Goal: Navigation & Orientation: Find specific page/section

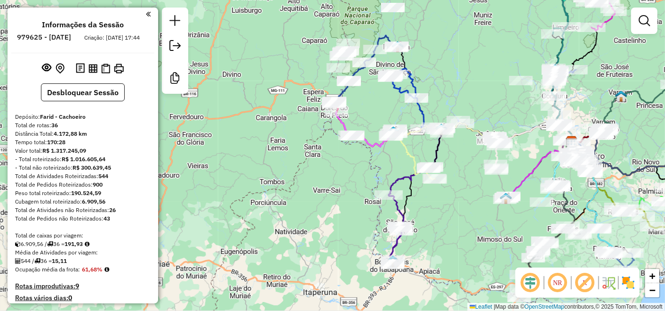
drag, startPoint x: 290, startPoint y: 111, endPoint x: 497, endPoint y: 64, distance: 212.6
click at [497, 64] on div "Janela de atendimento Grade de atendimento Capacidade Transportadoras Veículos …" at bounding box center [332, 155] width 665 height 311
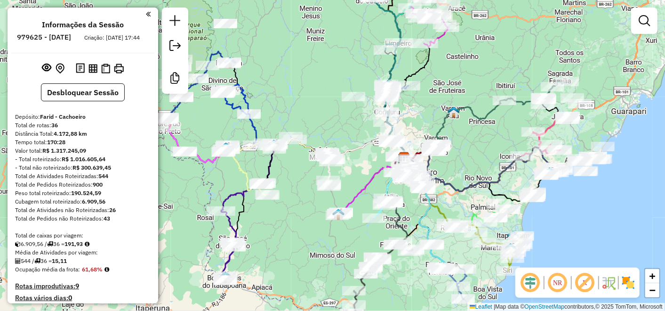
drag, startPoint x: 540, startPoint y: 152, endPoint x: 306, endPoint y: 178, distance: 235.3
click at [341, 178] on icon at bounding box center [373, 184] width 64 height 56
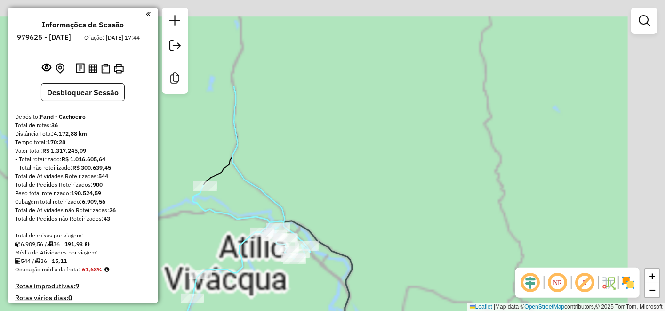
drag, startPoint x: 359, startPoint y: 148, endPoint x: 230, endPoint y: 337, distance: 229.0
click at [230, 310] on html "Aguarde... Pop-up bloqueado! Seu navegador bloqueou automáticamente a abertura …" at bounding box center [332, 155] width 665 height 311
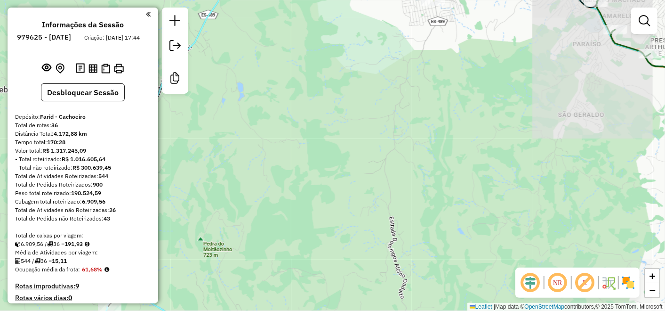
drag, startPoint x: 329, startPoint y: 111, endPoint x: 248, endPoint y: 319, distance: 223.2
click at [248, 310] on html "Aguarde... Pop-up bloqueado! Seu navegador bloqueou automáticamente a abertura …" at bounding box center [332, 155] width 665 height 311
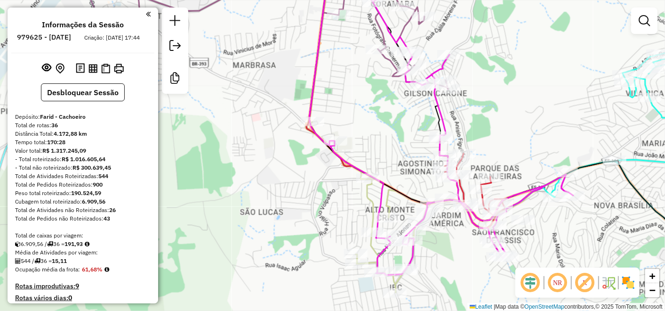
drag, startPoint x: 284, startPoint y: 172, endPoint x: 274, endPoint y: 145, distance: 28.4
click at [274, 145] on div "Rota 8 - Placa SJF6G45 442 - ROSANI DO CARMO Rota 23 - Placa SJH2I06 3444 - BAR…" at bounding box center [332, 155] width 665 height 311
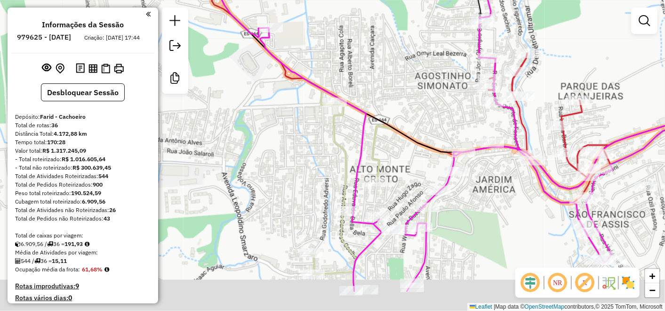
drag, startPoint x: 325, startPoint y: 208, endPoint x: 300, endPoint y: 158, distance: 56.2
click at [300, 158] on div "Rota 8 - Placa SJF6G45 442 - ROSANI DO CARMO Rota 23 - Placa SJH2I06 3444 - BAR…" at bounding box center [332, 155] width 665 height 311
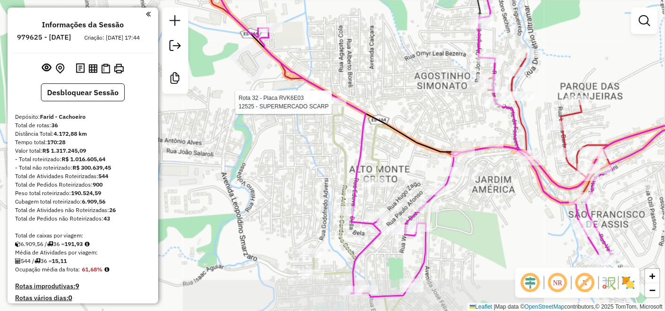
select select "**********"
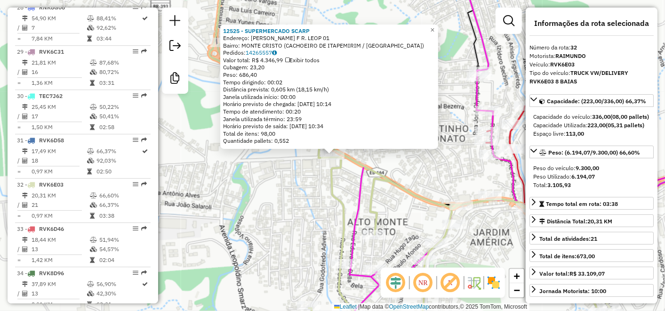
scroll to position [1737, 0]
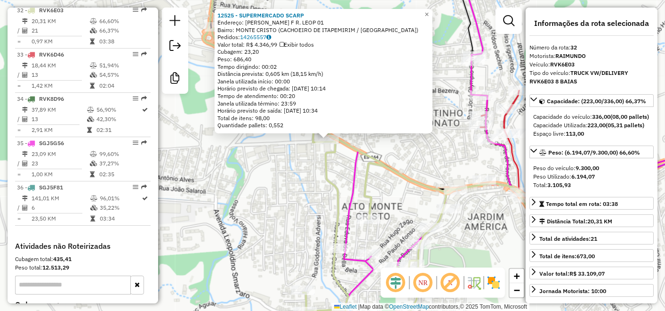
drag, startPoint x: 314, startPoint y: 258, endPoint x: 308, endPoint y: 240, distance: 19.9
click at [308, 240] on div "12525 - SUPERMERCADO SCARP Endereço: [PERSON_NAME] F R. LEOP 01 Bairro: [GEOGRA…" at bounding box center [332, 155] width 665 height 311
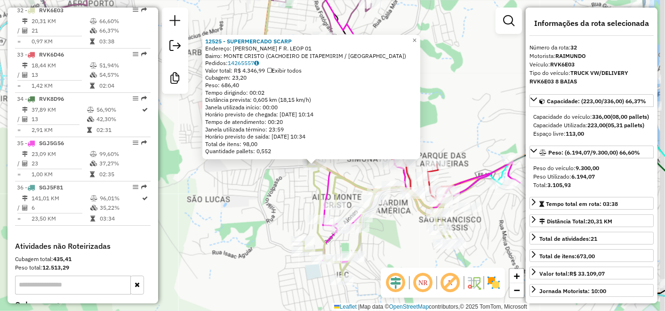
drag, startPoint x: 405, startPoint y: 239, endPoint x: 301, endPoint y: 152, distance: 136.0
click at [347, 218] on div "12525 - SUPERMERCADO SCARP Endereço: [PERSON_NAME] F R. LEOP 01 Bairro: [GEOGRA…" at bounding box center [332, 155] width 665 height 311
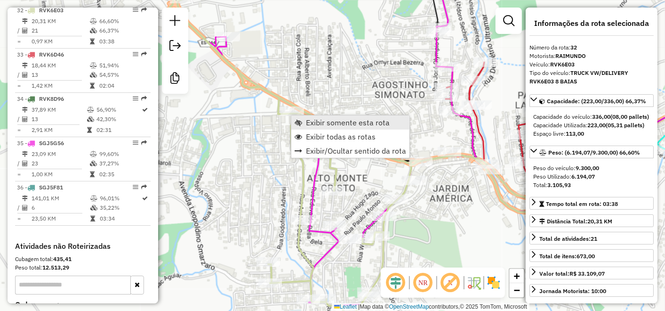
click at [376, 121] on span "Exibir somente esta rota" at bounding box center [348, 123] width 84 height 8
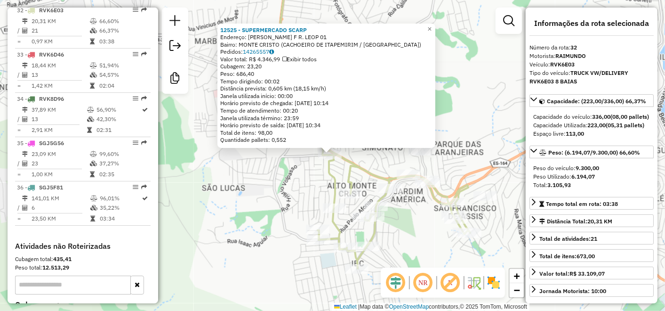
drag, startPoint x: 464, startPoint y: 181, endPoint x: 445, endPoint y: 170, distance: 21.7
click at [457, 176] on div "12525 - SUPERMERCADO SCARP Endereço: [PERSON_NAME] F R. LEOP 01 Bairro: [GEOGRA…" at bounding box center [332, 155] width 665 height 311
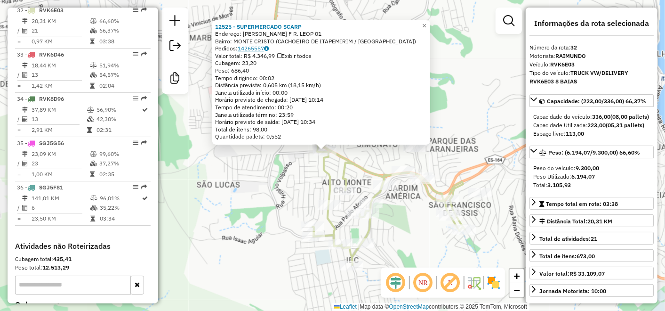
click at [248, 50] on link "14265557" at bounding box center [253, 48] width 31 height 7
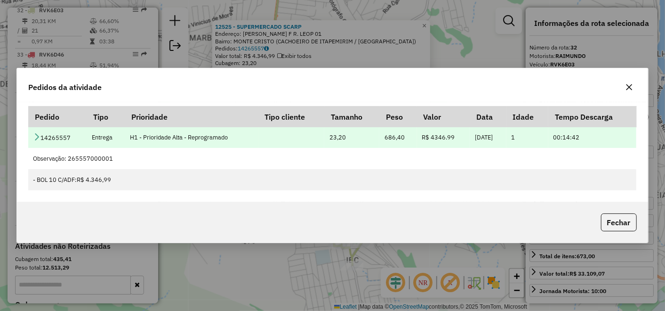
click at [38, 139] on icon at bounding box center [37, 137] width 8 height 8
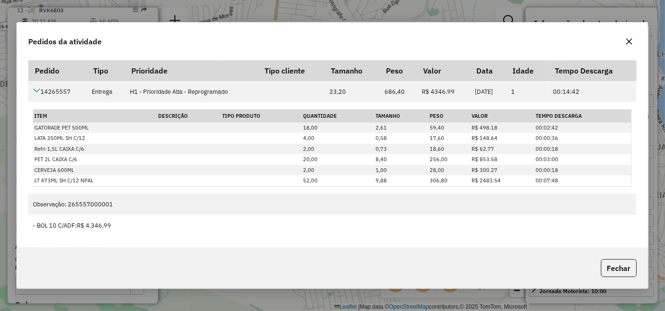
click at [631, 40] on icon "button" at bounding box center [629, 42] width 6 height 6
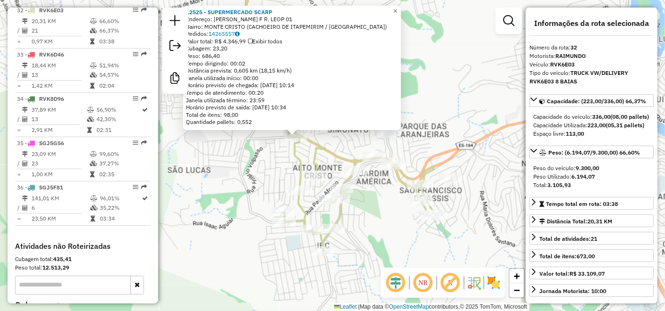
drag, startPoint x: 291, startPoint y: 166, endPoint x: 271, endPoint y: 155, distance: 23.4
click at [271, 155] on div "12525 - SUPERMERCADO SCARP Endereço: [PERSON_NAME] F R. LEOP 01 Bairro: [GEOGRA…" at bounding box center [332, 155] width 665 height 311
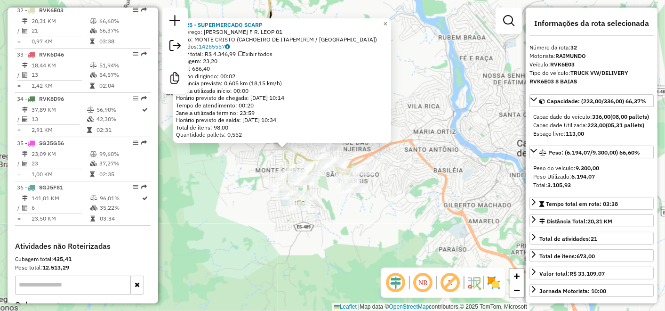
drag, startPoint x: 425, startPoint y: 206, endPoint x: 417, endPoint y: 203, distance: 9.5
click at [418, 204] on div "12525 - SUPERMERCADO SCARP Endereço: [PERSON_NAME] F R. LEOP 01 Bairro: [GEOGRA…" at bounding box center [332, 155] width 665 height 311
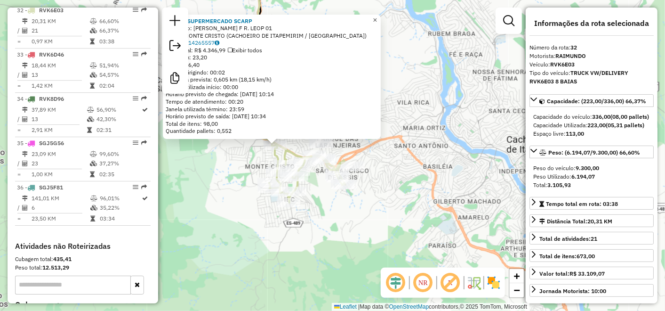
click at [381, 21] on link "×" at bounding box center [374, 20] width 11 height 11
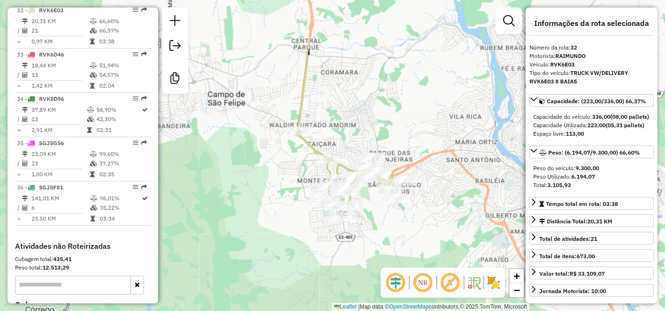
drag, startPoint x: 211, startPoint y: 101, endPoint x: 222, endPoint y: 185, distance: 84.9
click at [222, 185] on div "Janela de atendimento Grade de atendimento Capacidade Transportadoras Veículos …" at bounding box center [332, 155] width 665 height 311
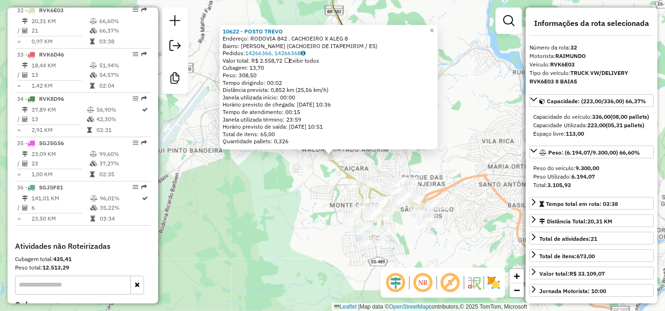
click at [365, 191] on icon at bounding box center [380, 198] width 99 height 85
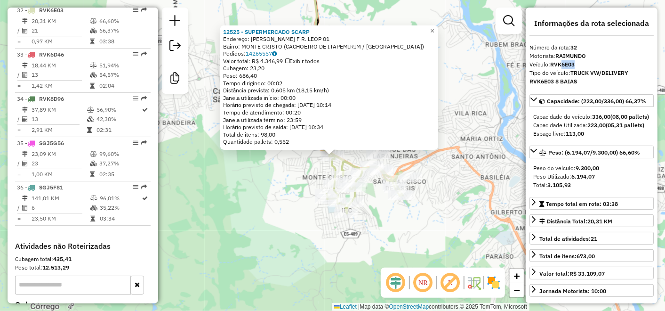
drag, startPoint x: 586, startPoint y: 64, endPoint x: 563, endPoint y: 64, distance: 23.1
click at [563, 64] on div "Veículo: RVK6E03" at bounding box center [591, 64] width 124 height 8
click at [613, 65] on div "Veículo: RVK6E03" at bounding box center [591, 64] width 124 height 8
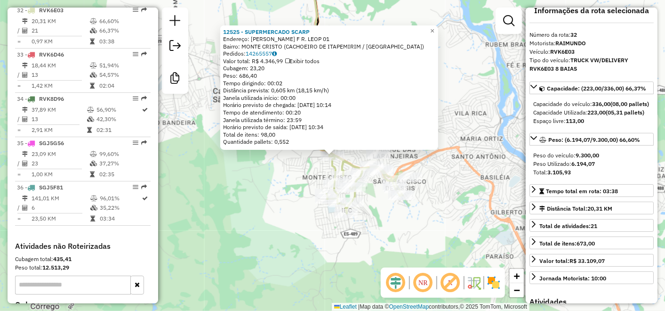
scroll to position [0, 0]
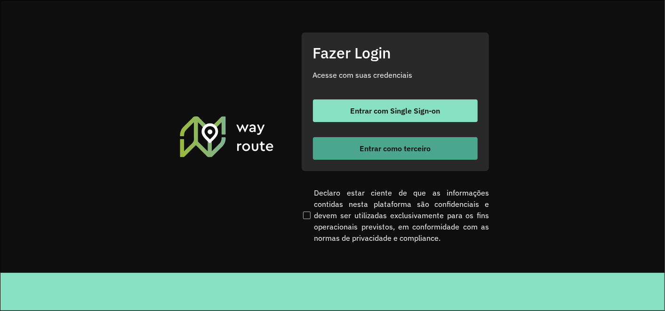
click at [383, 146] on span "Entrar como terceiro" at bounding box center [395, 148] width 71 height 8
